Goal: Task Accomplishment & Management: Manage account settings

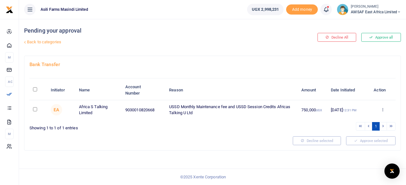
click at [34, 110] on input "checkbox" at bounding box center [35, 109] width 4 height 4
checkbox input "true"
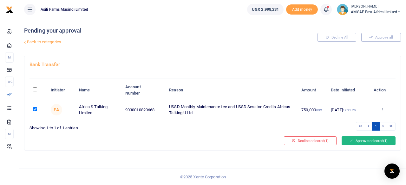
click at [363, 138] on button "Approve selected (1)" at bounding box center [368, 141] width 54 height 9
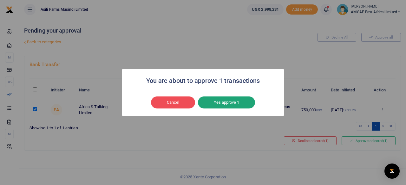
click at [222, 105] on button "Yes approve 1" at bounding box center [226, 103] width 57 height 12
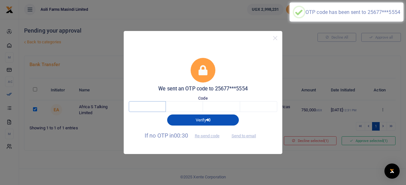
click at [145, 109] on input "text" at bounding box center [147, 106] width 37 height 11
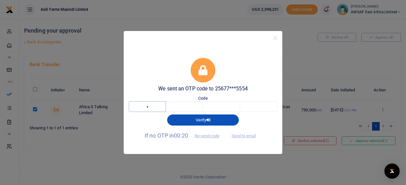
type input "4"
type input "2"
type input "7"
type input "0"
